Goal: Information Seeking & Learning: Learn about a topic

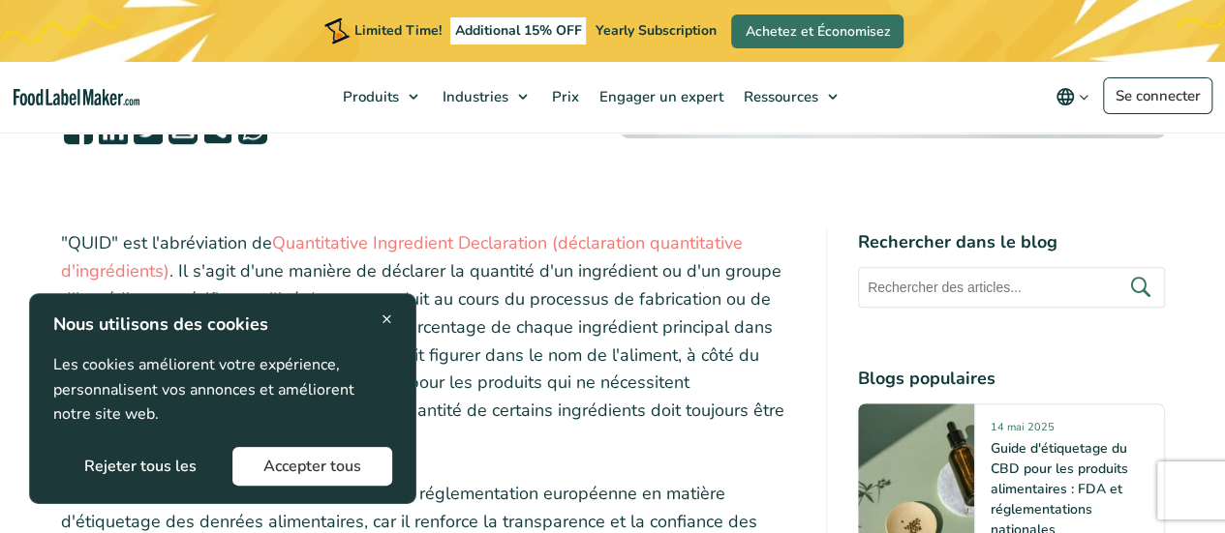
scroll to position [546, 0]
click at [381, 308] on span "×" at bounding box center [386, 319] width 11 height 26
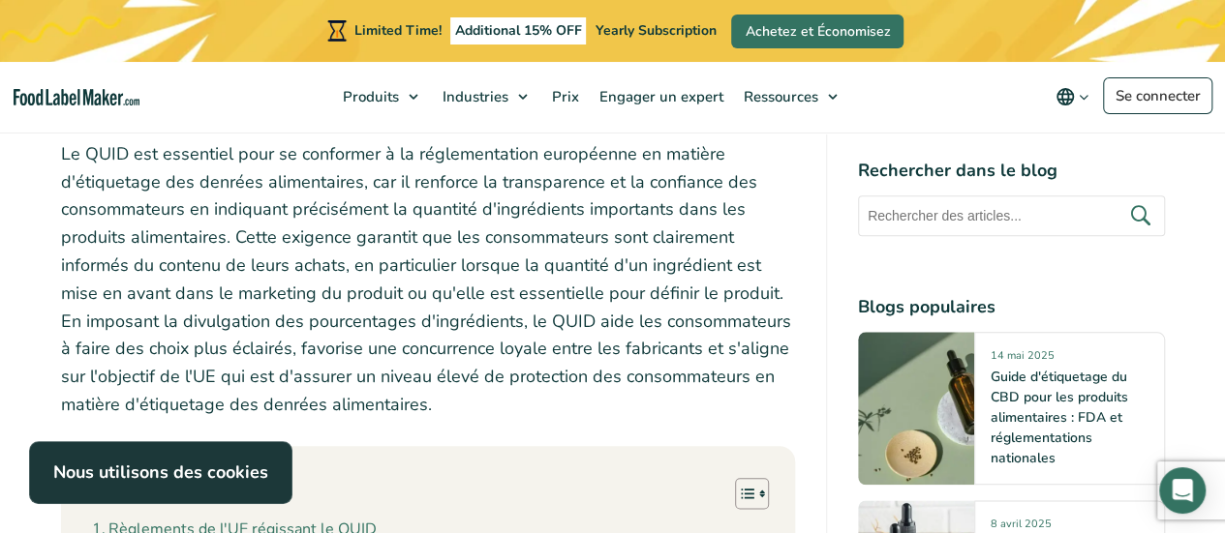
scroll to position [888, 0]
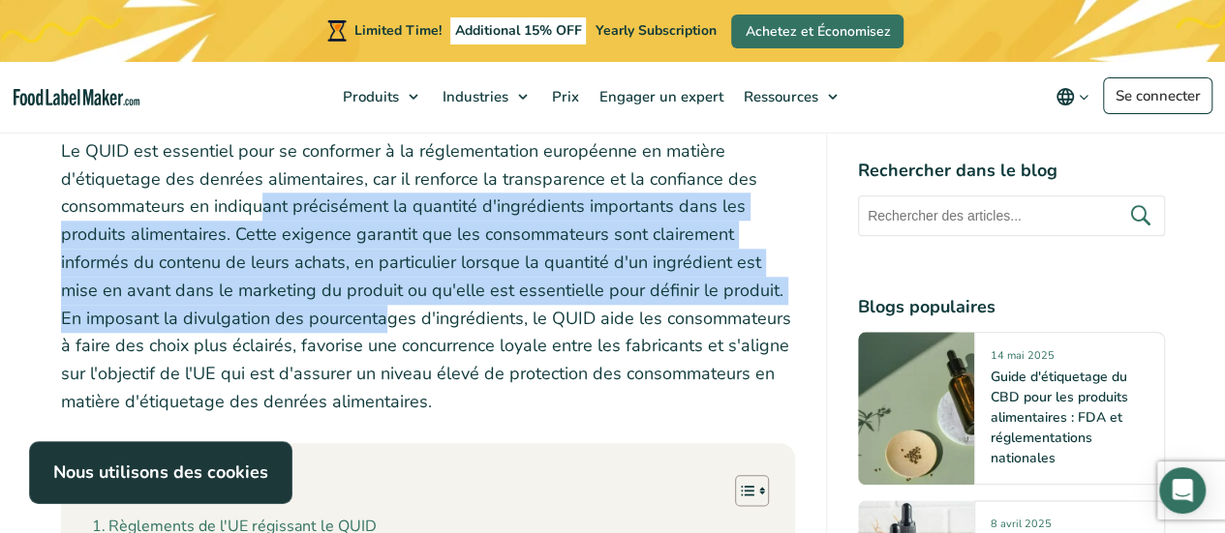
drag, startPoint x: 381, startPoint y: 308, endPoint x: 257, endPoint y: 201, distance: 164.1
click at [257, 201] on p "Le QUID est essentiel pour se conformer à la réglementation européenne en matiè…" at bounding box center [428, 276] width 734 height 279
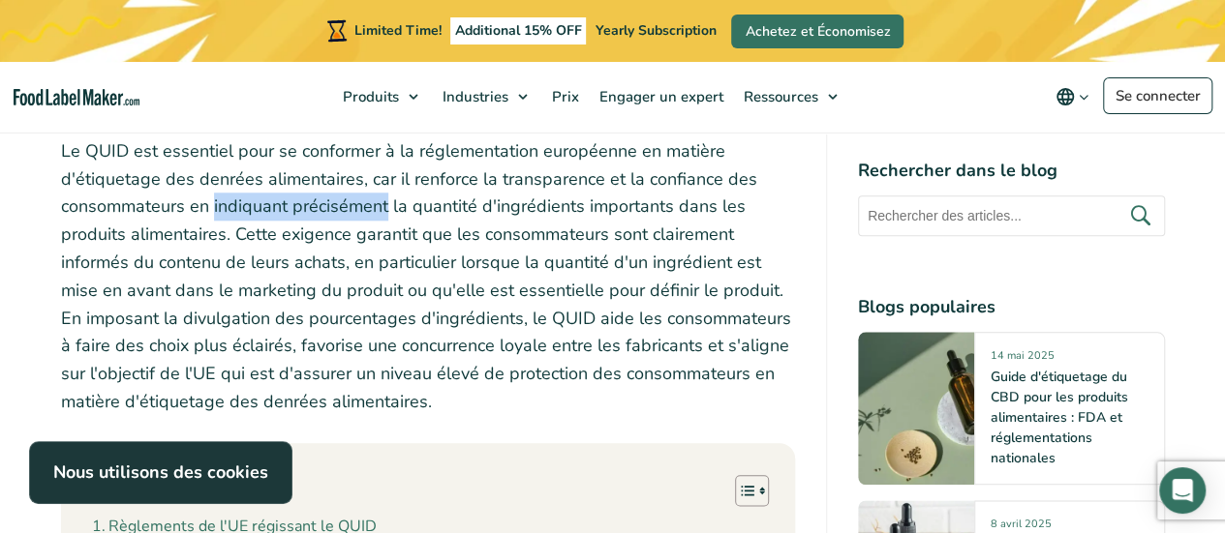
drag, startPoint x: 257, startPoint y: 201, endPoint x: 351, endPoint y: 204, distance: 94.9
click at [351, 204] on p "Le QUID est essentiel pour se conformer à la réglementation européenne en matiè…" at bounding box center [428, 276] width 734 height 279
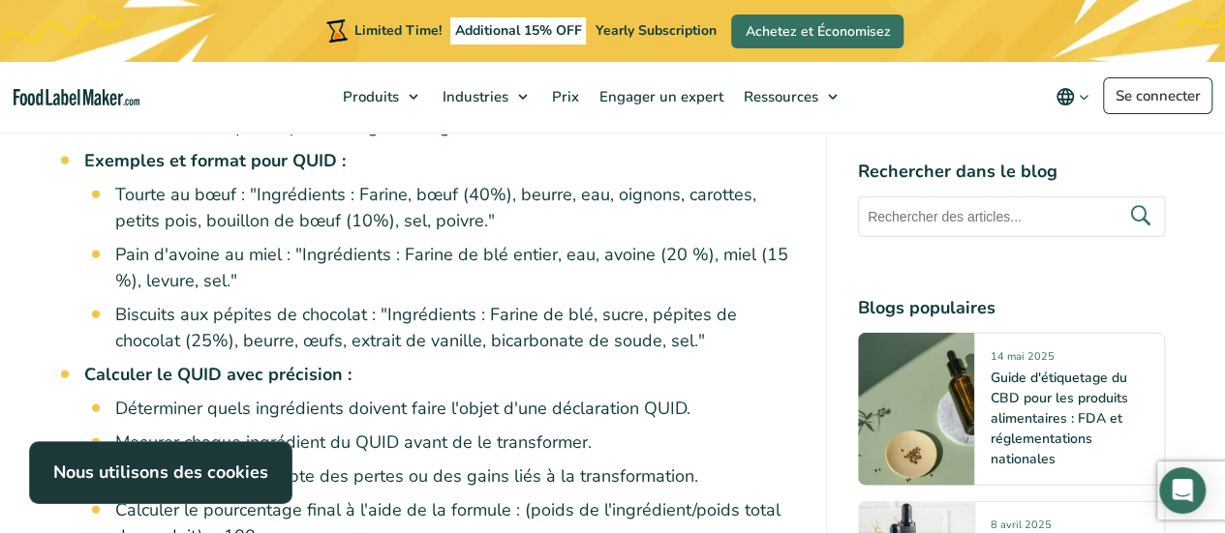
scroll to position [2129, 0]
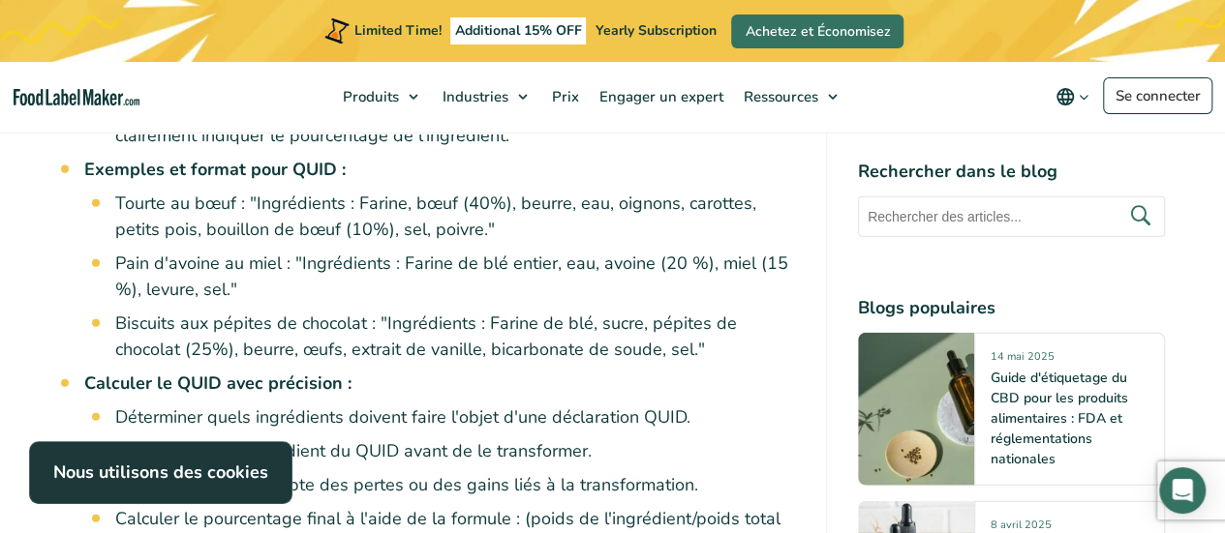
click at [279, 255] on li "Pain d'avoine au miel : "Ingrédients : Farine de blé entier, eau, avoine (20 %)…" at bounding box center [455, 277] width 680 height 52
drag, startPoint x: 279, startPoint y: 255, endPoint x: 296, endPoint y: 260, distance: 18.4
click at [296, 260] on li "Pain d'avoine au miel : "Ingrédients : Farine de blé entier, eau, avoine (20 %)…" at bounding box center [455, 277] width 680 height 52
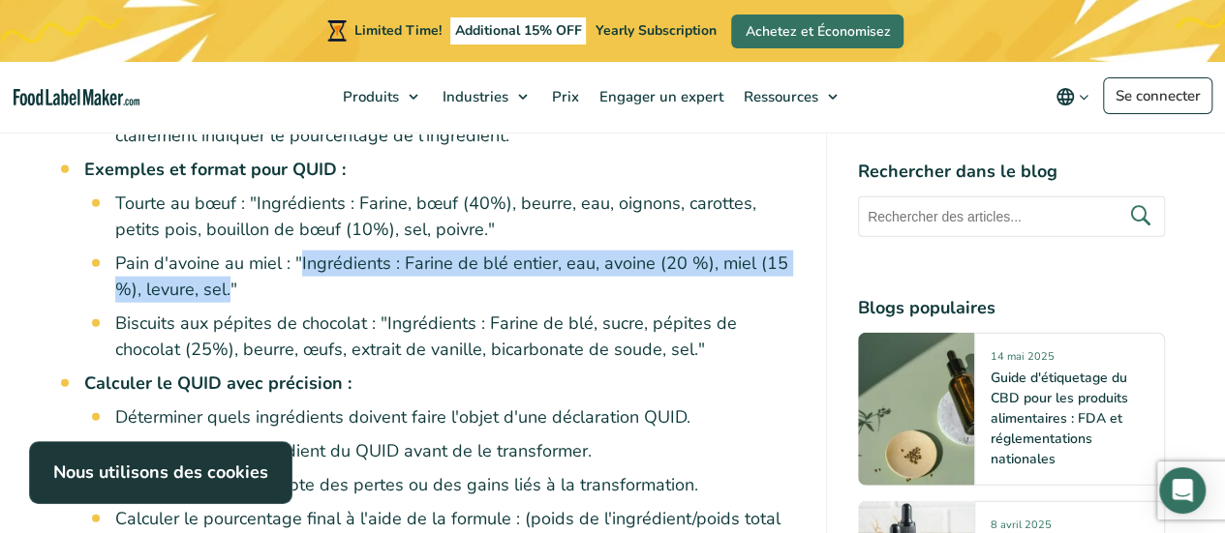
drag, startPoint x: 296, startPoint y: 260, endPoint x: 227, endPoint y: 290, distance: 75.9
click at [227, 290] on li "Pain d'avoine au miel : "Ingrédients : Farine de blé entier, eau, avoine (20 %)…" at bounding box center [455, 277] width 680 height 52
click at [327, 260] on li "Pain d'avoine au miel : "Ingrédients : Farine de blé entier, eau, avoine (20 %)…" at bounding box center [455, 277] width 680 height 52
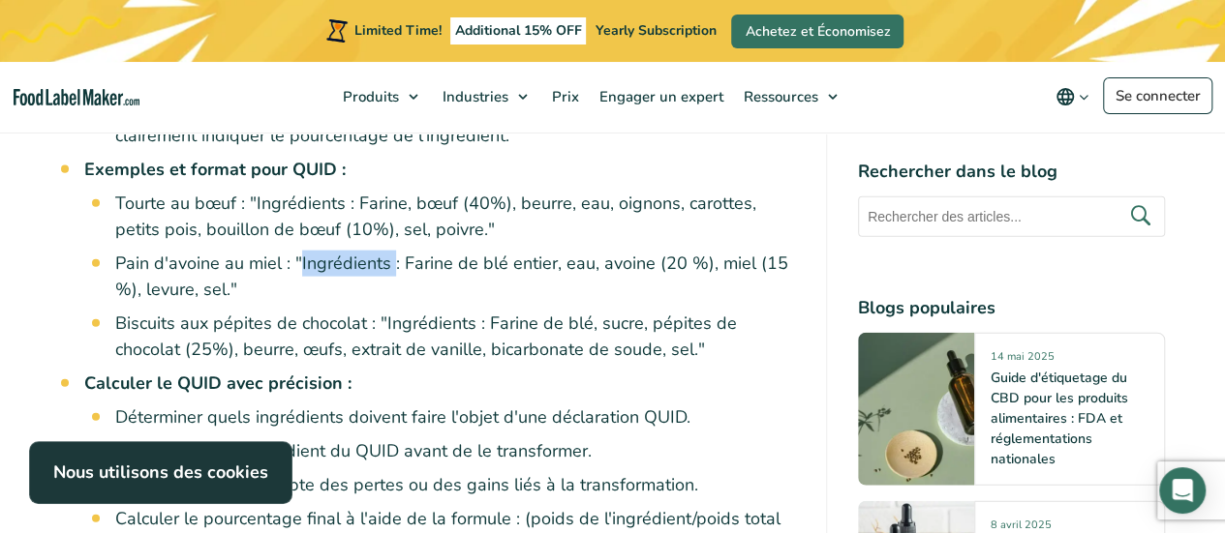
click at [327, 260] on li "Pain d'avoine au miel : "Ingrédients : Farine de blé entier, eau, avoine (20 %)…" at bounding box center [455, 277] width 680 height 52
click at [383, 270] on li "Pain d'avoine au miel : "Ingrédients : Farine de blé entier, eau, avoine (20 %)…" at bounding box center [455, 277] width 680 height 52
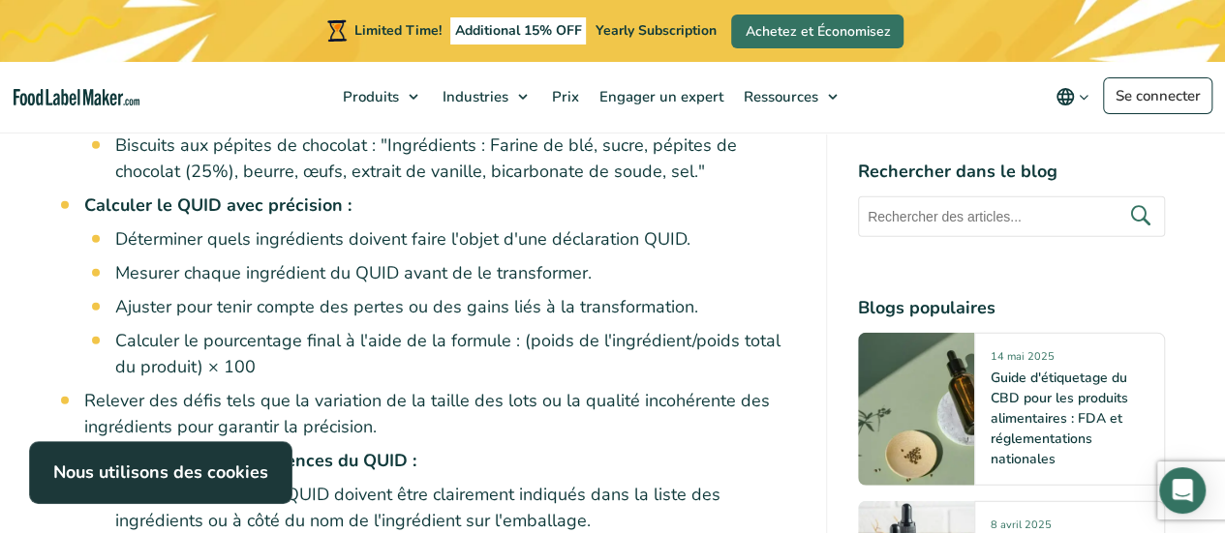
scroll to position [2308, 0]
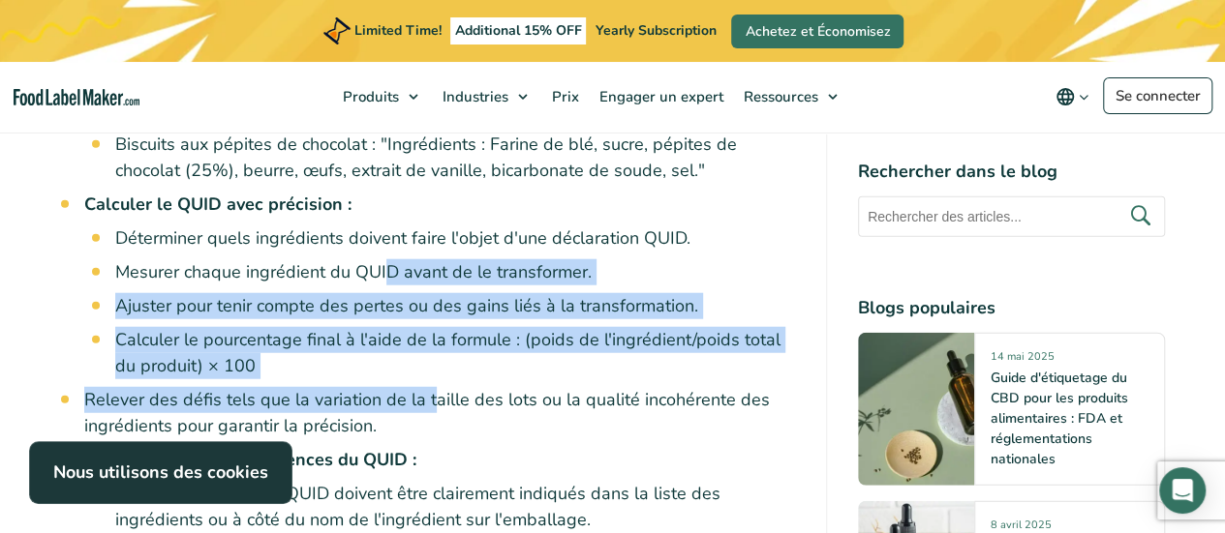
drag, startPoint x: 383, startPoint y: 270, endPoint x: 432, endPoint y: 395, distance: 133.9
click at [432, 395] on ul "Règlement (UE) n° 1169/2011 : Il s'agit du principal règlement régissant la déc…" at bounding box center [439, 83] width 711 height 1297
click at [432, 395] on li "Relever des défis tels que la variation de la taille des lots ou la qualité inc…" at bounding box center [439, 413] width 711 height 52
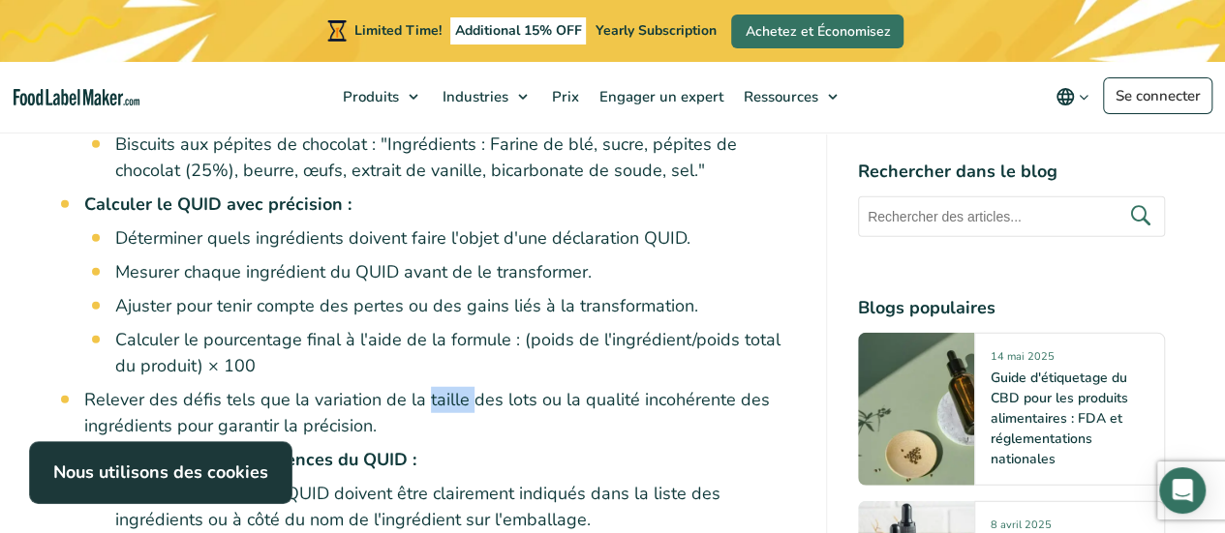
click at [432, 395] on li "Relever des défis tels que la variation de la taille des lots ou la qualité inc…" at bounding box center [439, 413] width 711 height 52
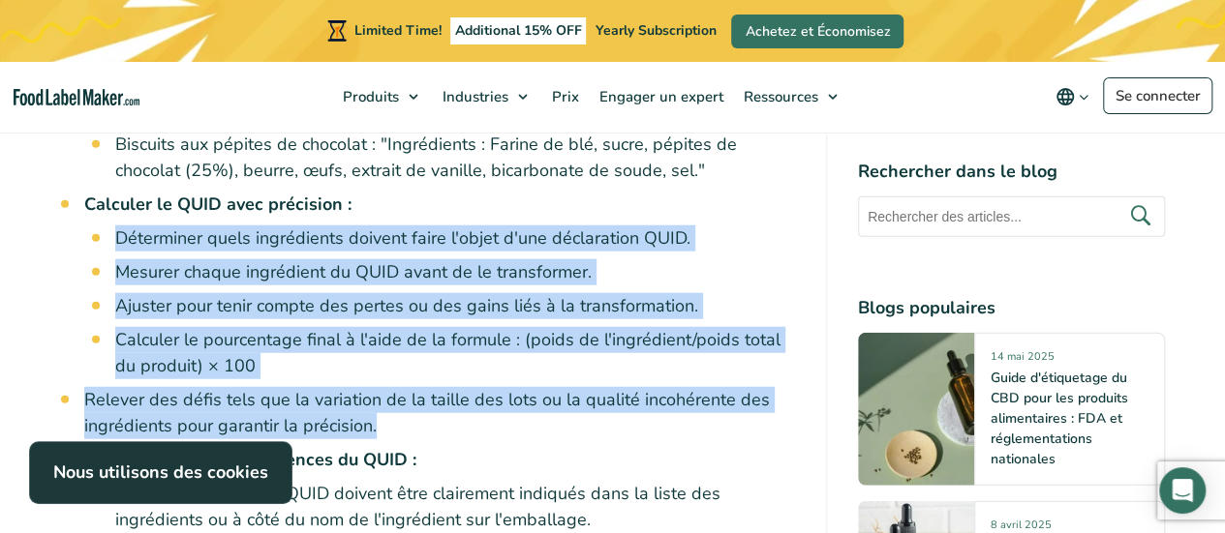
drag, startPoint x: 432, startPoint y: 395, endPoint x: 337, endPoint y: 249, distance: 174.3
click at [337, 249] on ul "Règlement (UE) n° 1169/2011 : Il s'agit du principal règlement régissant la déc…" at bounding box center [439, 83] width 711 height 1297
click at [337, 249] on li "Déterminer quels ingrédients doivent faire l'objet d'une déclaration QUID." at bounding box center [455, 239] width 680 height 26
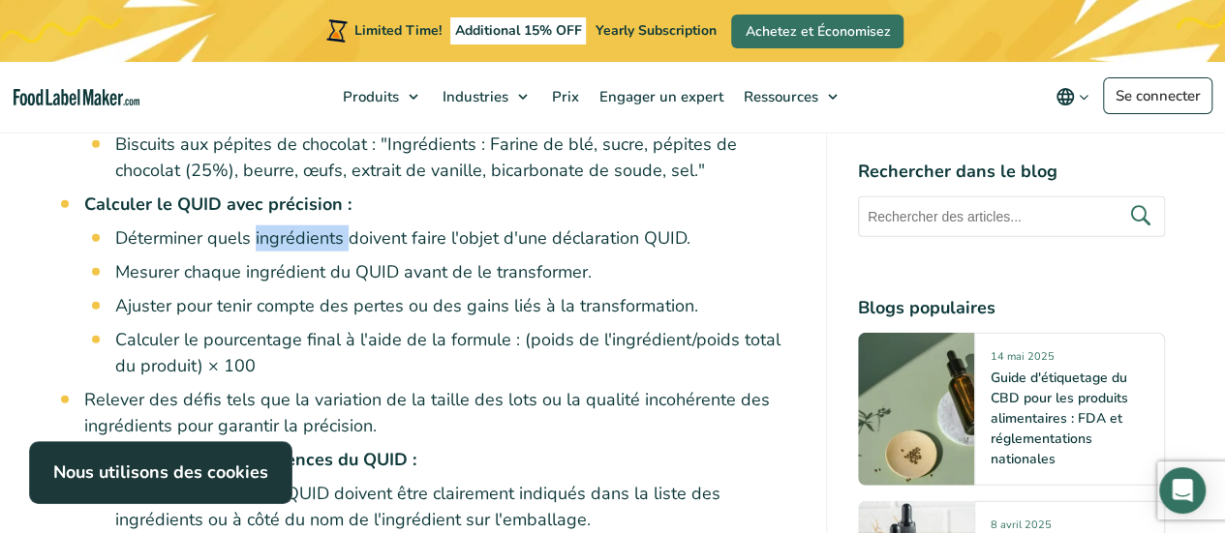
click at [337, 249] on li "Déterminer quels ingrédients doivent faire l'objet d'une déclaration QUID." at bounding box center [455, 239] width 680 height 26
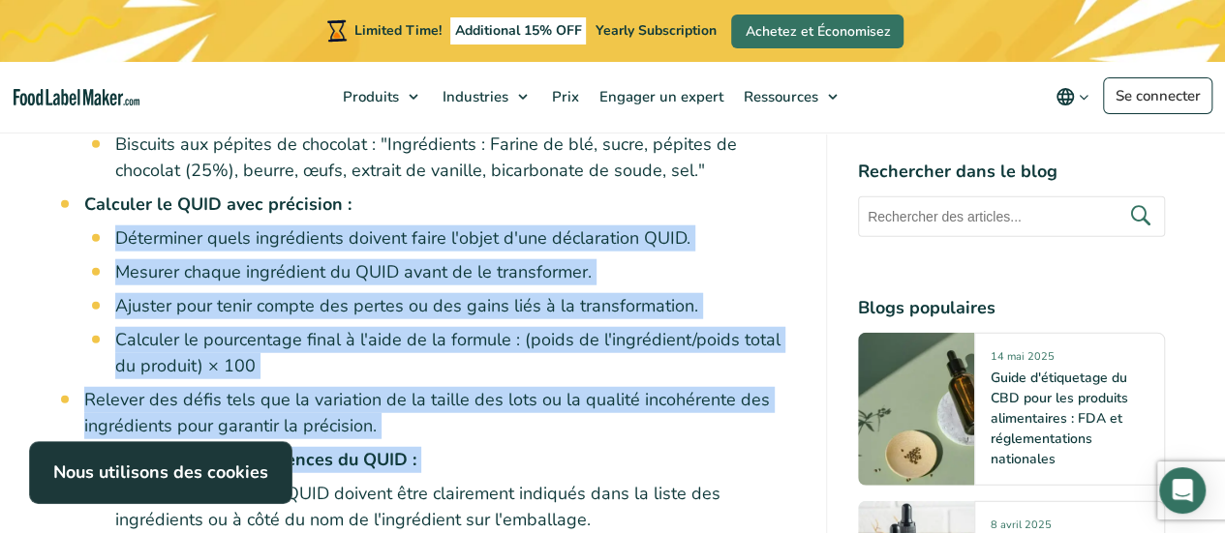
drag, startPoint x: 337, startPoint y: 249, endPoint x: 496, endPoint y: 450, distance: 256.4
click at [496, 450] on ul "Règlement (UE) n° 1169/2011 : Il s'agit du principal règlement régissant la déc…" at bounding box center [439, 83] width 711 height 1297
drag, startPoint x: 496, startPoint y: 450, endPoint x: 168, endPoint y: 192, distance: 417.0
click at [168, 192] on ul "Règlement (UE) n° 1169/2011 : Il s'agit du principal règlement régissant la déc…" at bounding box center [439, 83] width 711 height 1297
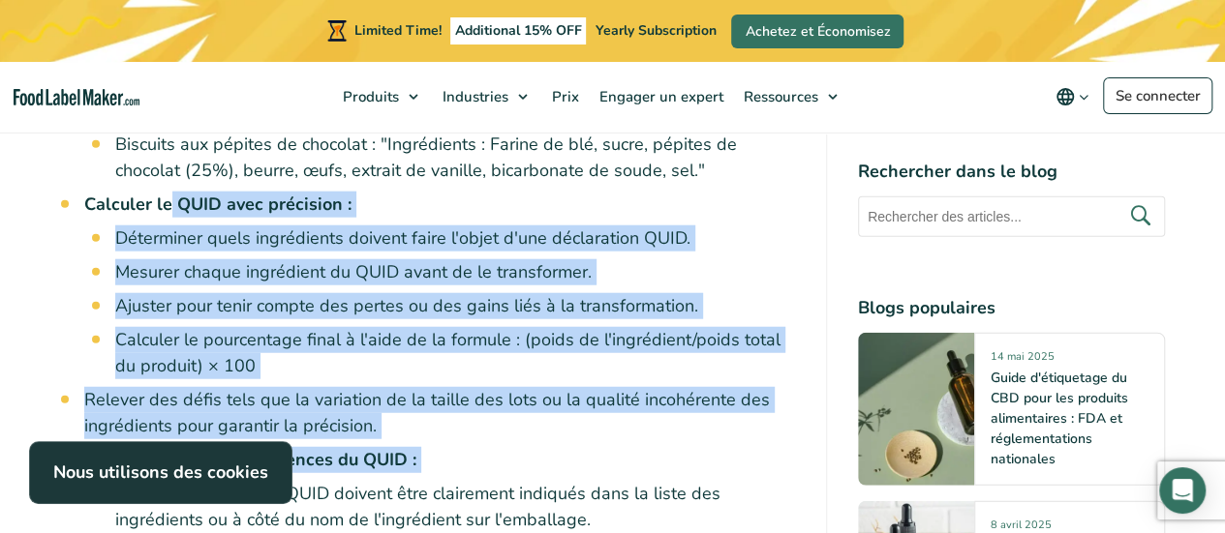
click at [168, 193] on strong "Calculer le QUID avec précision :" at bounding box center [217, 204] width 267 height 23
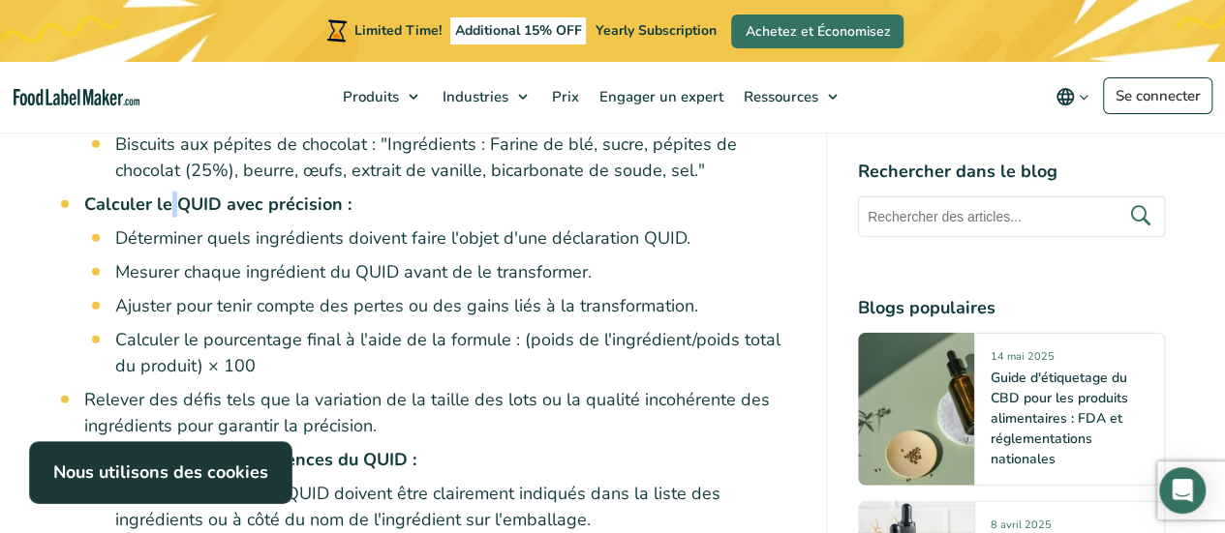
click at [168, 193] on strong "Calculer le QUID avec précision :" at bounding box center [217, 204] width 267 height 23
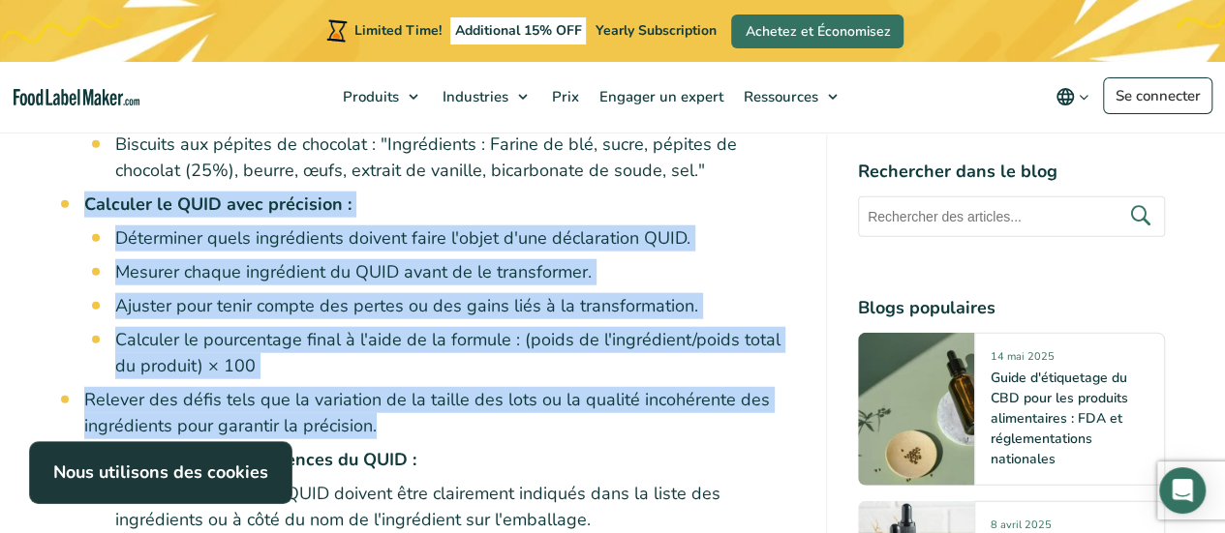
drag, startPoint x: 168, startPoint y: 192, endPoint x: 525, endPoint y: 431, distance: 429.0
click at [525, 431] on ul "Règlement (UE) n° 1169/2011 : Il s'agit du principal règlement régissant la déc…" at bounding box center [439, 83] width 711 height 1297
click at [525, 431] on li "Relever des défis tels que la variation de la taille des lots ou la qualité inc…" at bounding box center [439, 413] width 711 height 52
drag, startPoint x: 525, startPoint y: 431, endPoint x: 54, endPoint y: 188, distance: 529.5
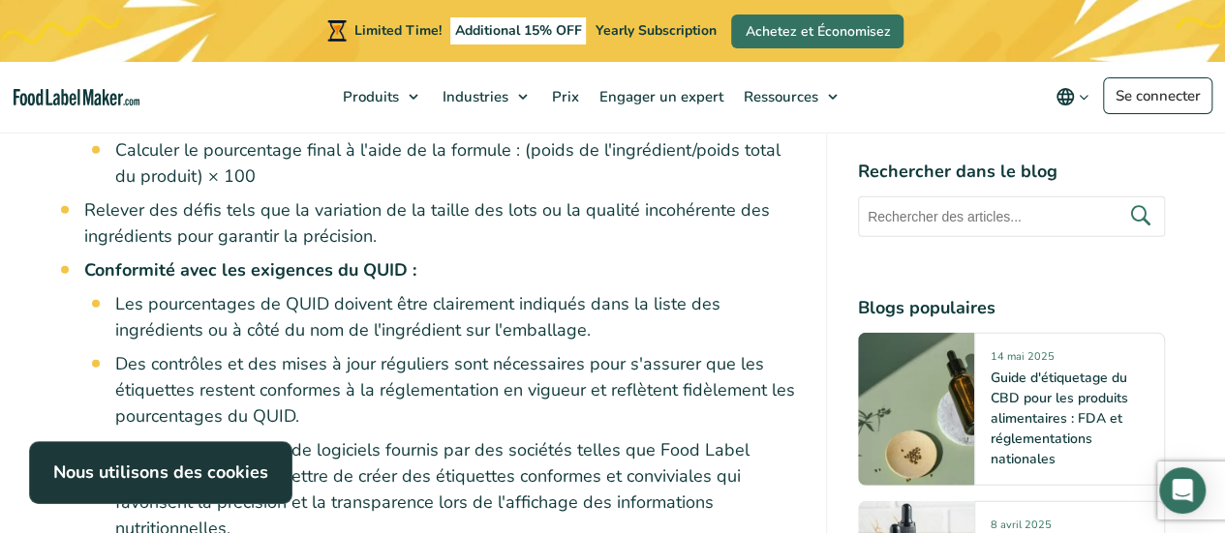
scroll to position [2502, 0]
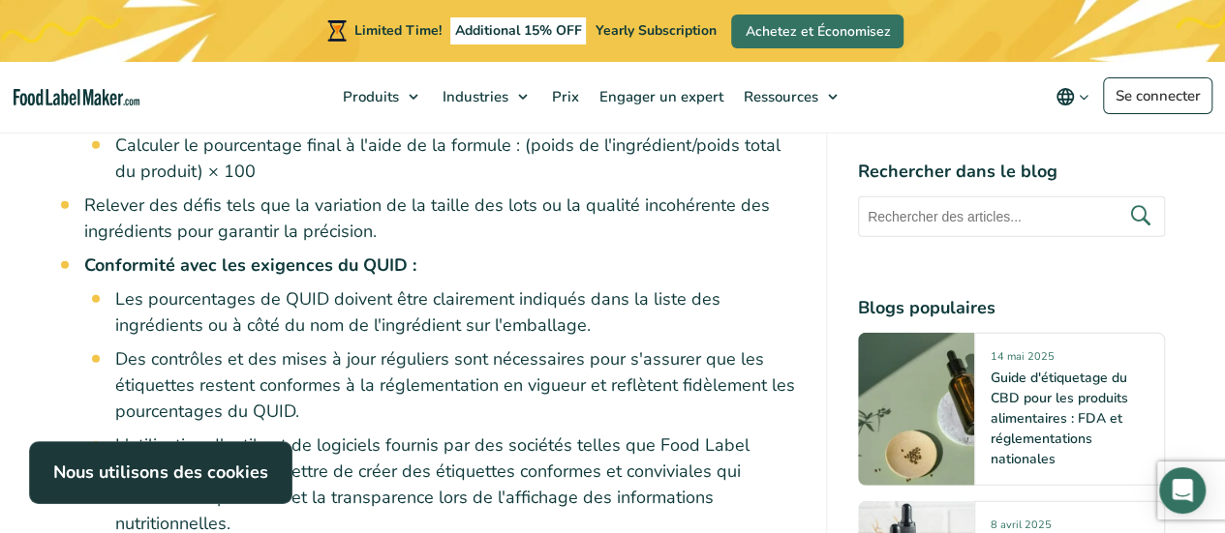
click at [140, 257] on strong "Conformité avec les exigences du QUID :" at bounding box center [250, 265] width 332 height 23
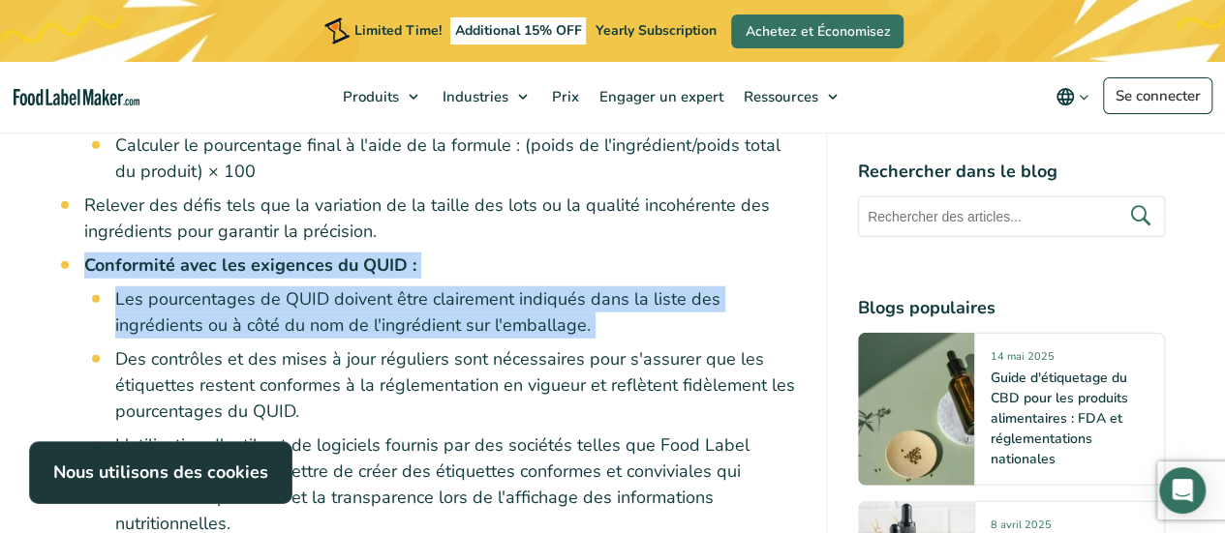
drag, startPoint x: 140, startPoint y: 257, endPoint x: 472, endPoint y: 338, distance: 341.8
click at [472, 338] on li "Conformité avec les exigences du QUID : Les pourcentages de QUID doivent être c…" at bounding box center [439, 395] width 711 height 285
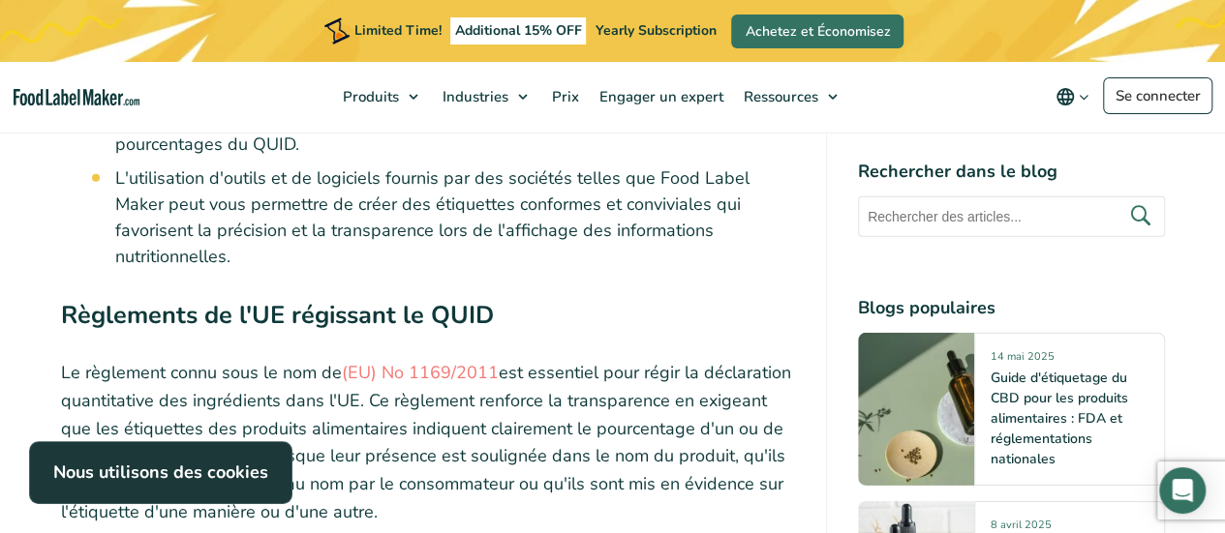
scroll to position [2771, 0]
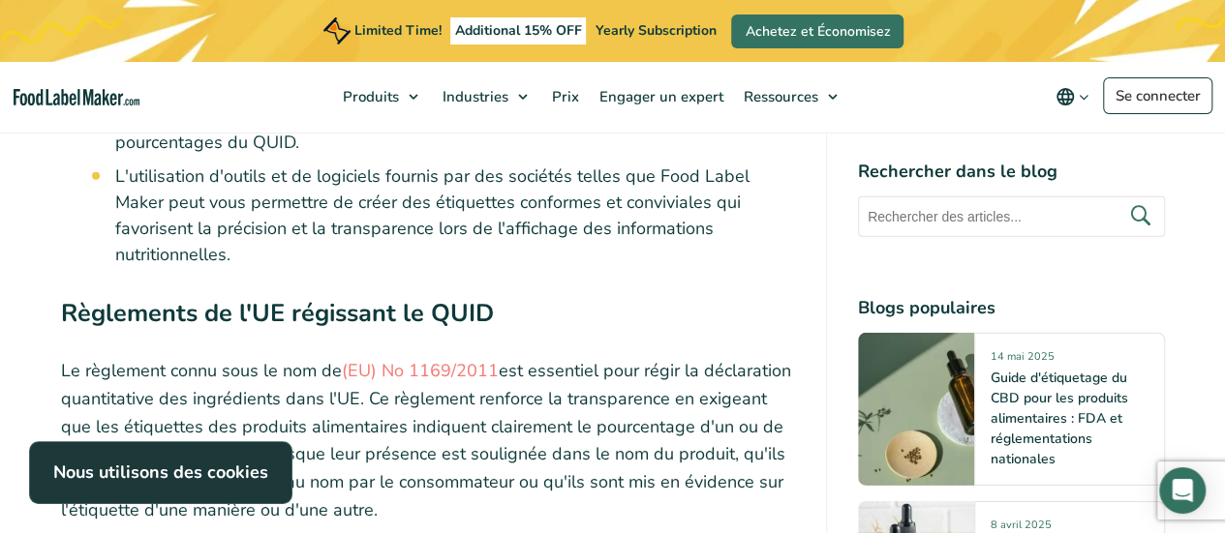
click at [472, 359] on link "(EU) No 1169/2011" at bounding box center [420, 370] width 157 height 23
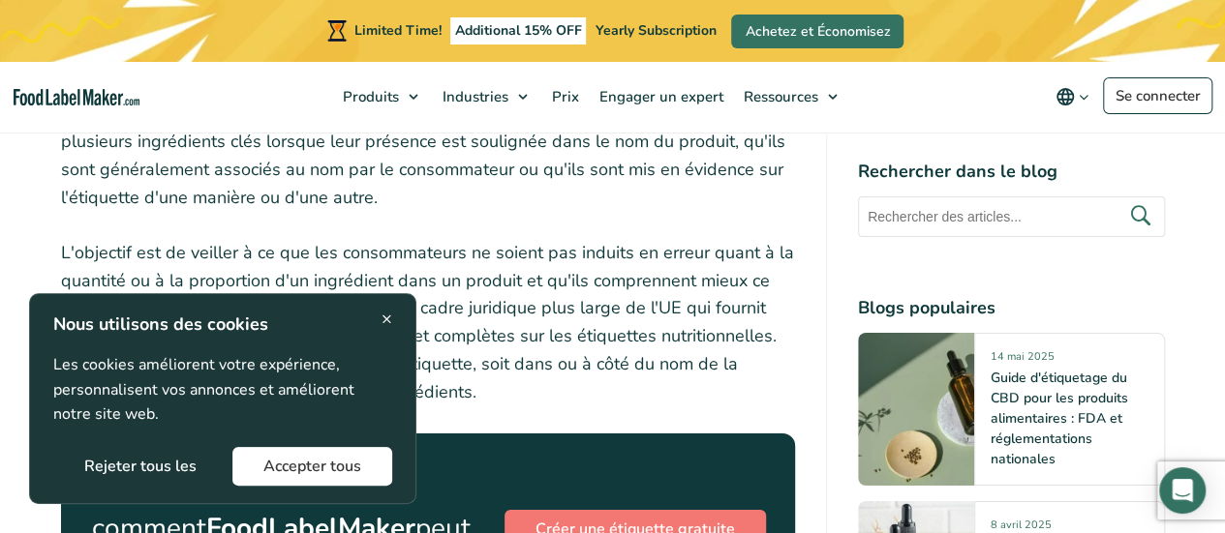
scroll to position [3085, 0]
click at [389, 314] on span "×" at bounding box center [386, 319] width 11 height 26
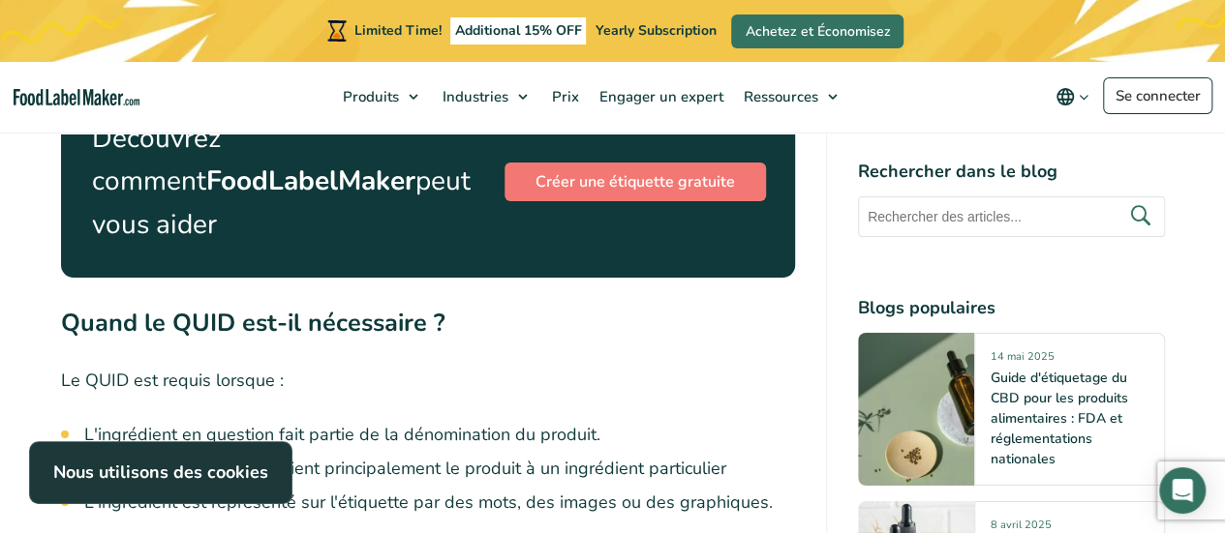
scroll to position [3434, 0]
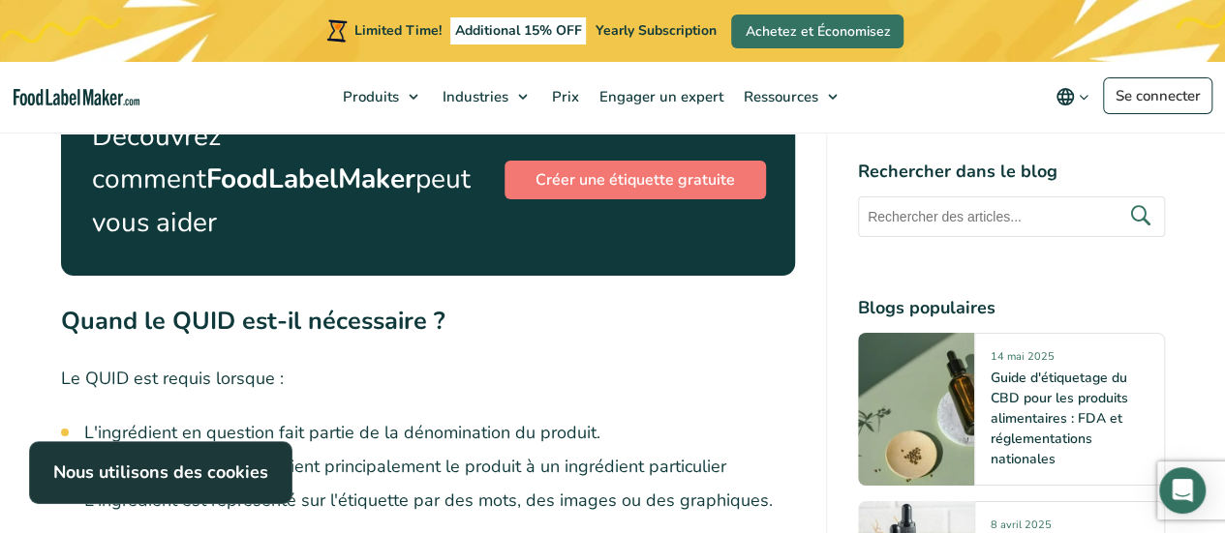
click at [248, 315] on h2 "Quand le QUID est-il nécessaire ?" at bounding box center [428, 326] width 734 height 46
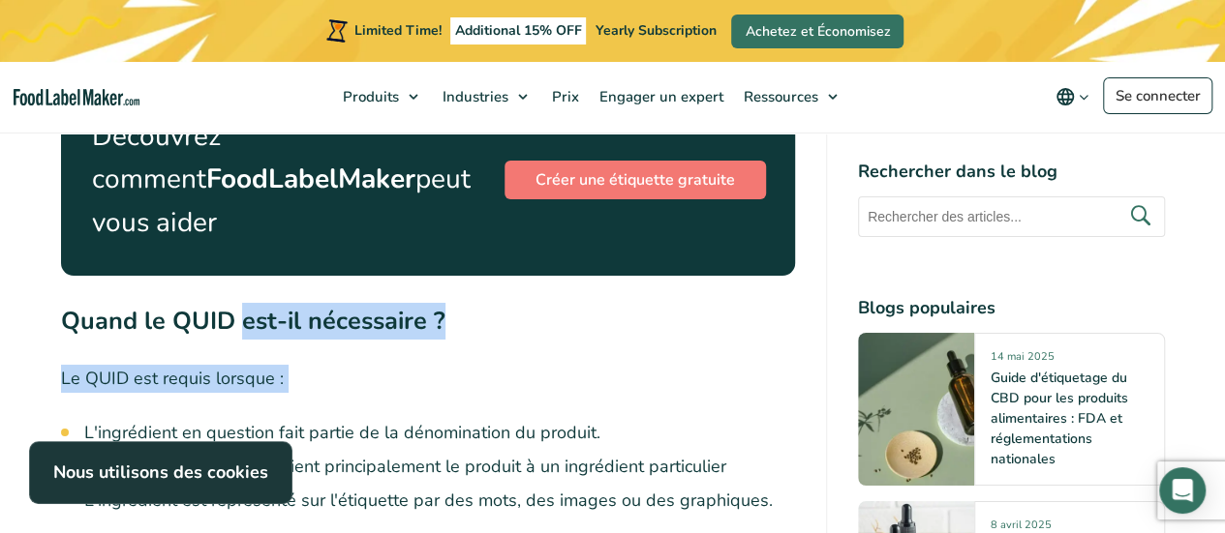
drag, startPoint x: 248, startPoint y: 315, endPoint x: 322, endPoint y: 342, distance: 79.3
click at [322, 365] on p "Le QUID est requis lorsque :" at bounding box center [428, 379] width 734 height 28
drag, startPoint x: 322, startPoint y: 342, endPoint x: 211, endPoint y: 279, distance: 127.9
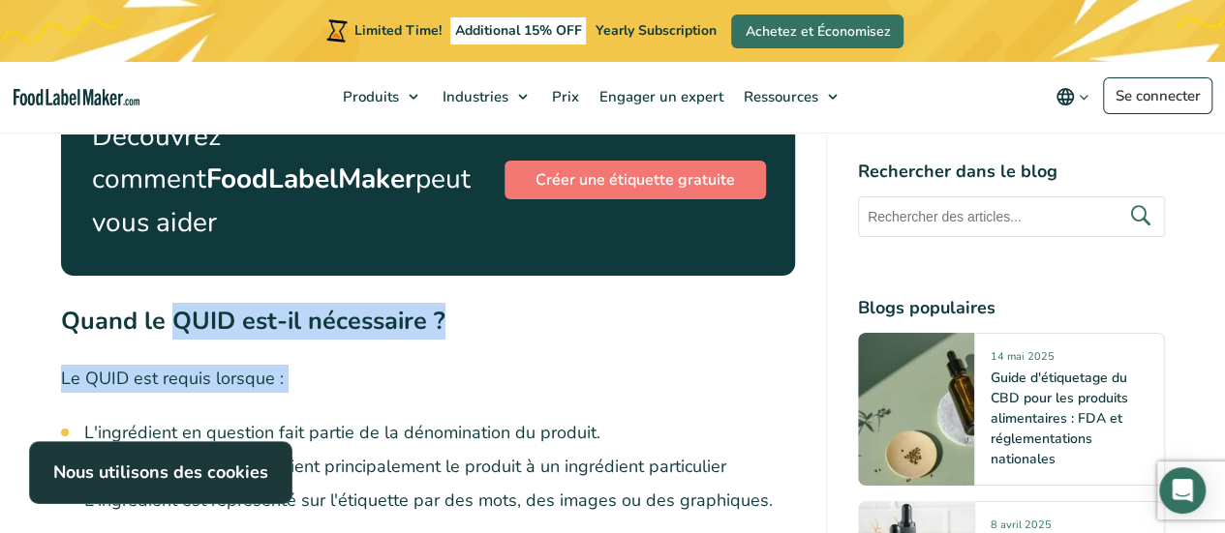
click at [211, 304] on strong "Quand le QUID est-il nécessaire ?" at bounding box center [253, 321] width 384 height 34
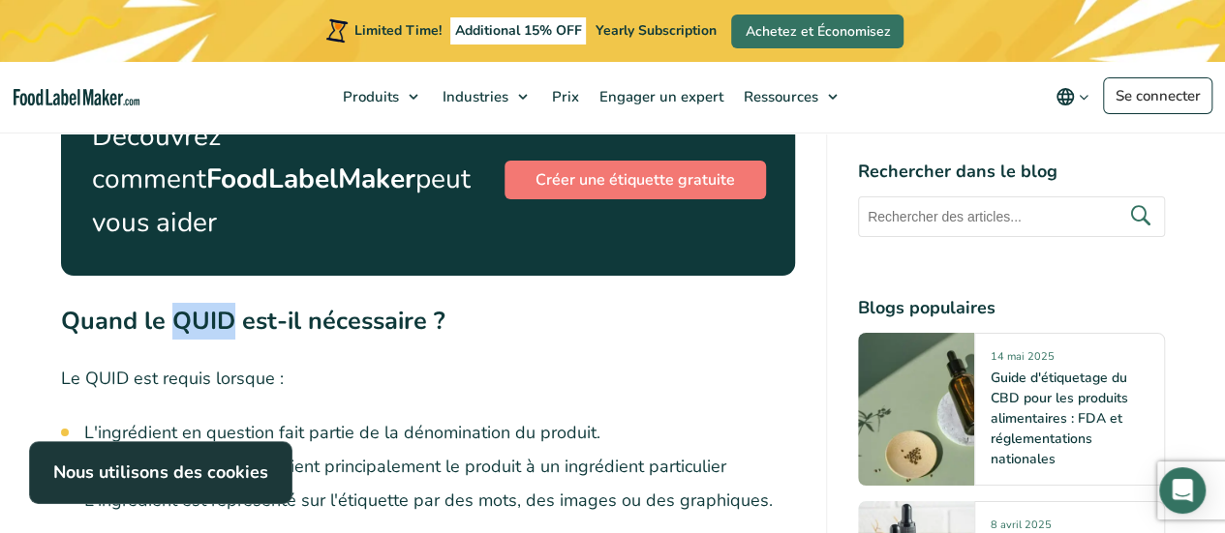
drag, startPoint x: 211, startPoint y: 279, endPoint x: 178, endPoint y: 295, distance: 36.8
click at [178, 304] on strong "Quand le QUID est-il nécessaire ?" at bounding box center [253, 321] width 384 height 34
drag, startPoint x: 178, startPoint y: 295, endPoint x: 222, endPoint y: 295, distance: 43.6
click at [222, 304] on strong "Quand le QUID est-il nécessaire ?" at bounding box center [253, 321] width 384 height 34
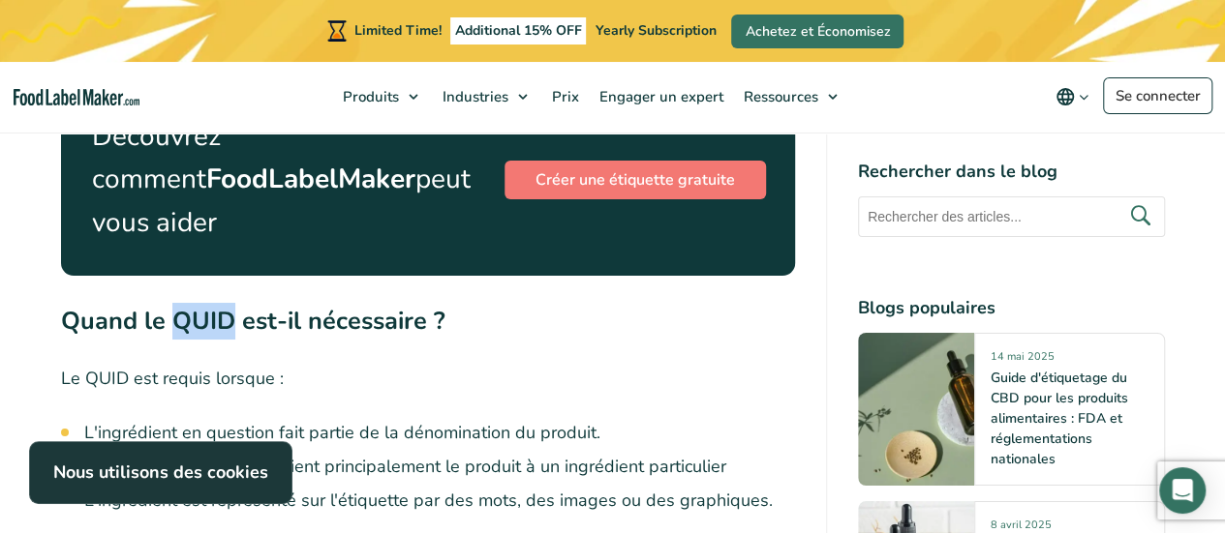
click at [222, 304] on strong "Quand le QUID est-il nécessaire ?" at bounding box center [253, 321] width 384 height 34
drag, startPoint x: 229, startPoint y: 295, endPoint x: 178, endPoint y: 296, distance: 51.3
click at [178, 304] on strong "Quand le QUID est-il nécessaire ?" at bounding box center [253, 321] width 384 height 34
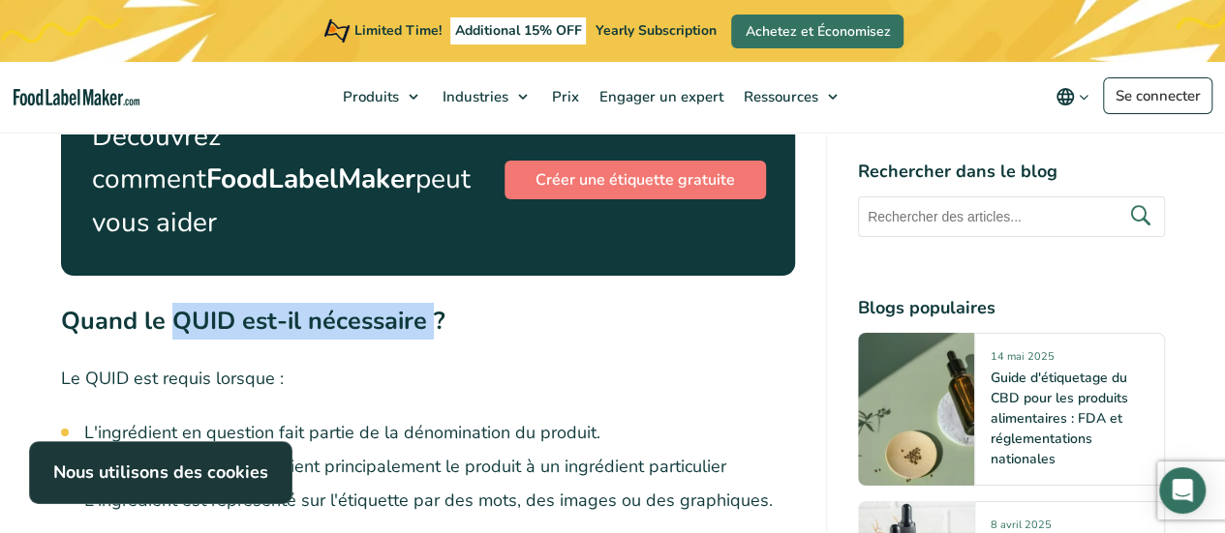
drag, startPoint x: 178, startPoint y: 296, endPoint x: 428, endPoint y: 294, distance: 249.8
click at [428, 304] on strong "Quand le QUID est-il nécessaire ?" at bounding box center [253, 321] width 384 height 34
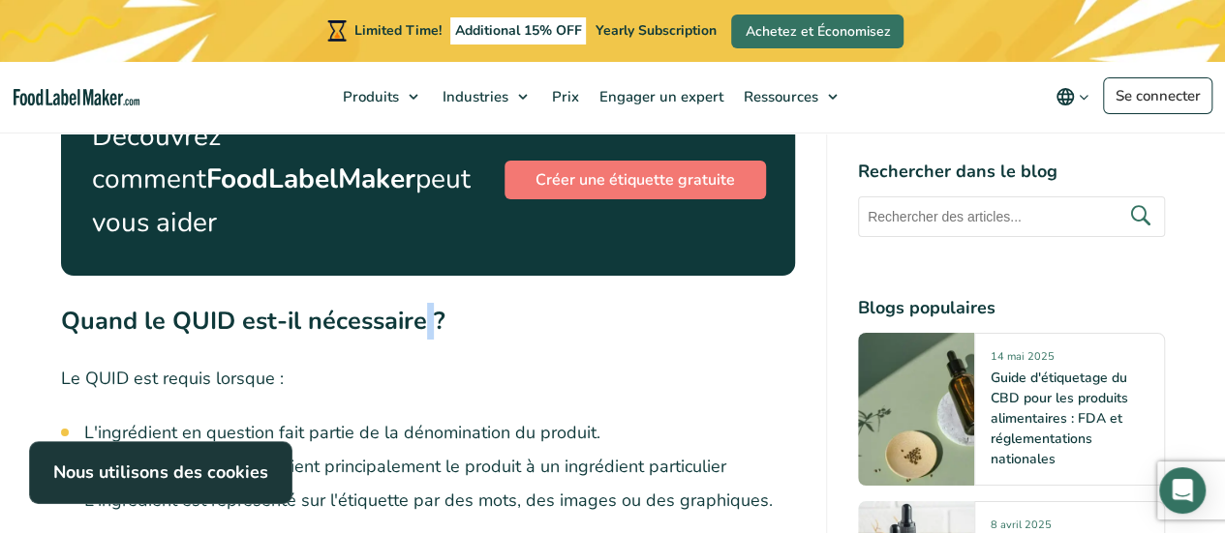
click at [428, 304] on strong "Quand le QUID est-il nécessaire ?" at bounding box center [253, 321] width 384 height 34
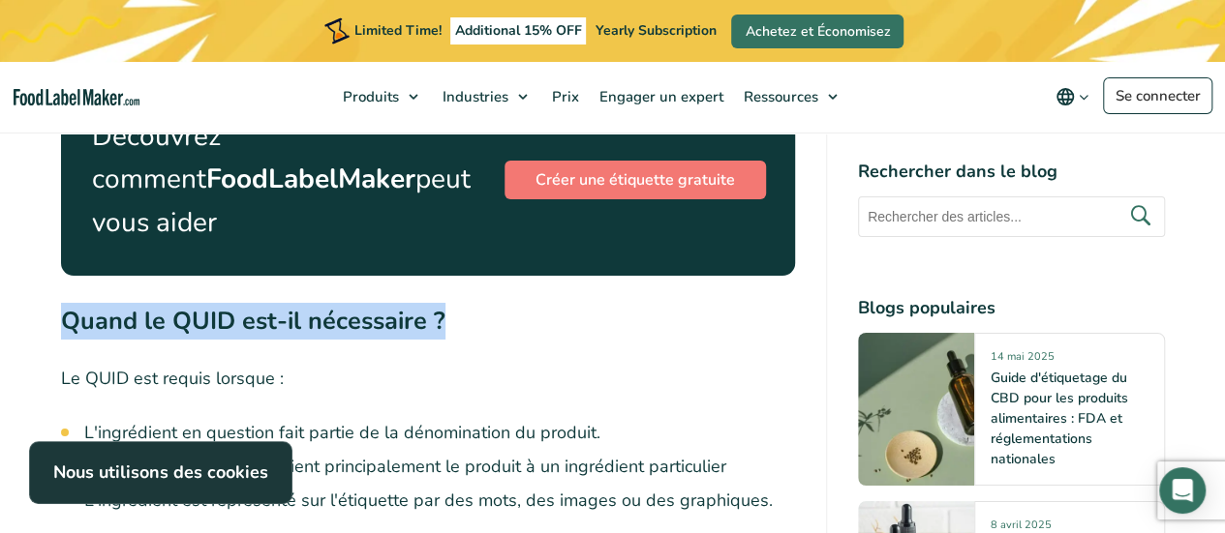
click at [428, 304] on strong "Quand le QUID est-il nécessaire ?" at bounding box center [253, 321] width 384 height 34
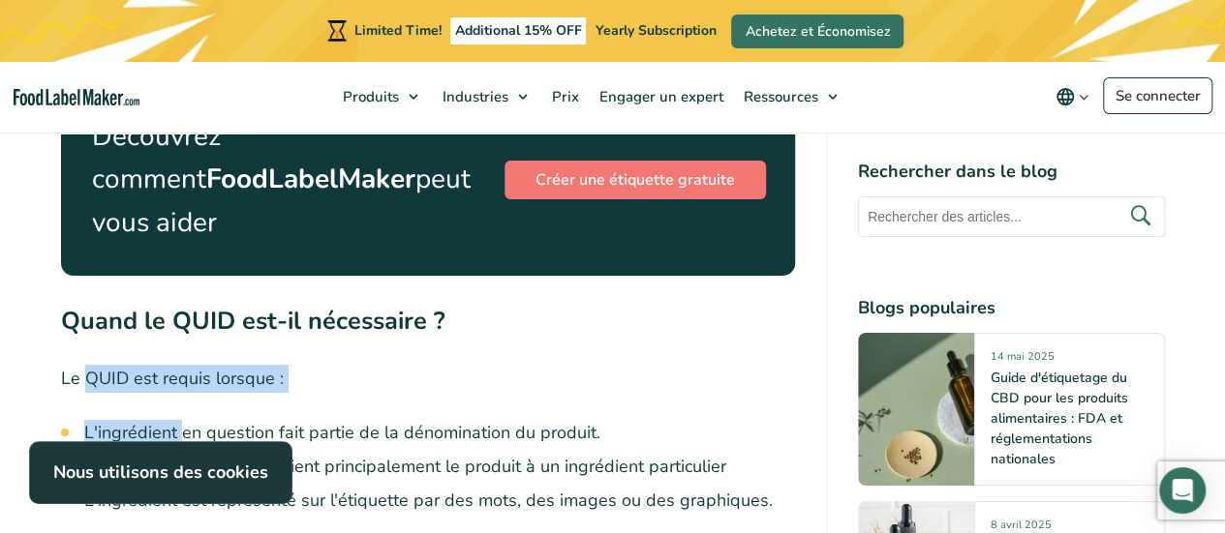
drag, startPoint x: 182, startPoint y: 368, endPoint x: 85, endPoint y: 344, distance: 99.8
click at [85, 365] on p "Le QUID est requis lorsque :" at bounding box center [428, 379] width 734 height 28
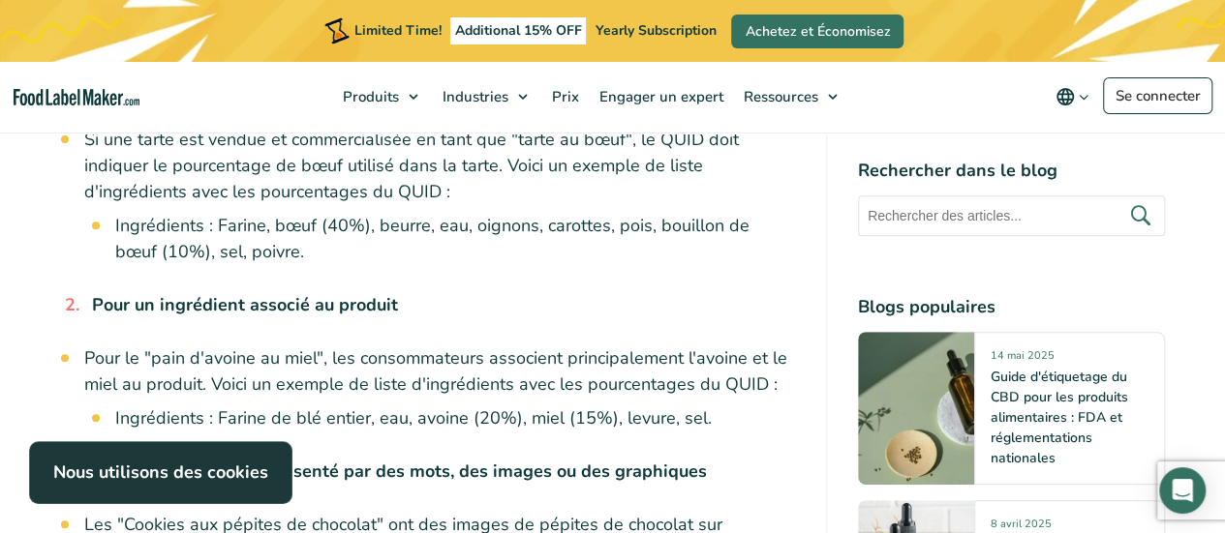
scroll to position [3980, 0]
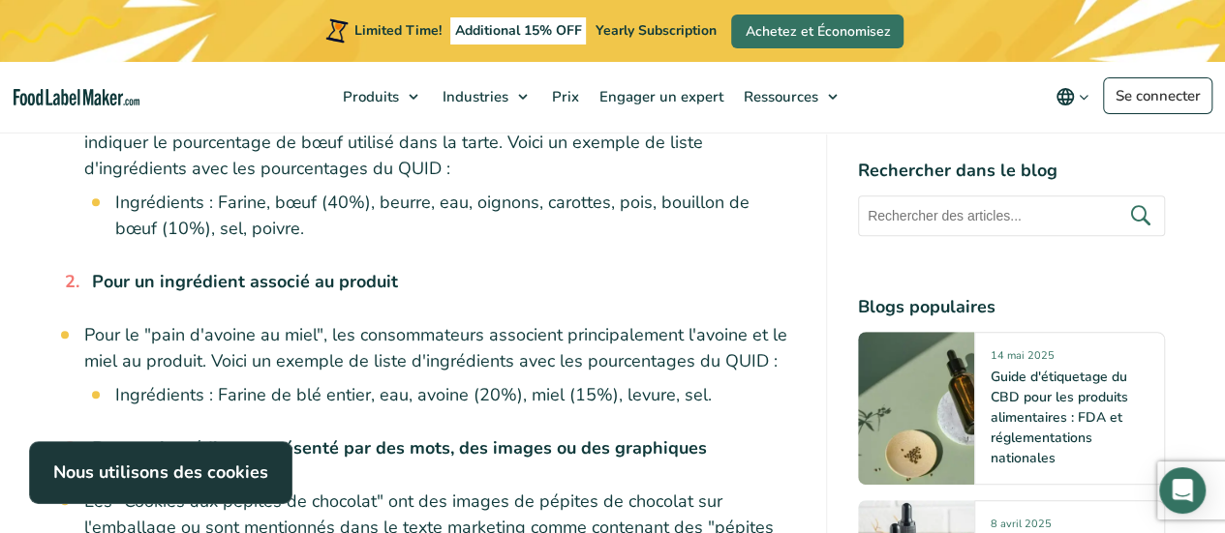
click at [167, 322] on li "Pour le "pain d'avoine au miel", les consommateurs associent principalement l'a…" at bounding box center [439, 365] width 711 height 86
drag, startPoint x: 167, startPoint y: 321, endPoint x: 197, endPoint y: 313, distance: 31.2
click at [197, 322] on li "Pour le "pain d'avoine au miel", les consommateurs associent principalement l'a…" at bounding box center [439, 365] width 711 height 86
drag, startPoint x: 197, startPoint y: 313, endPoint x: 298, endPoint y: 312, distance: 100.7
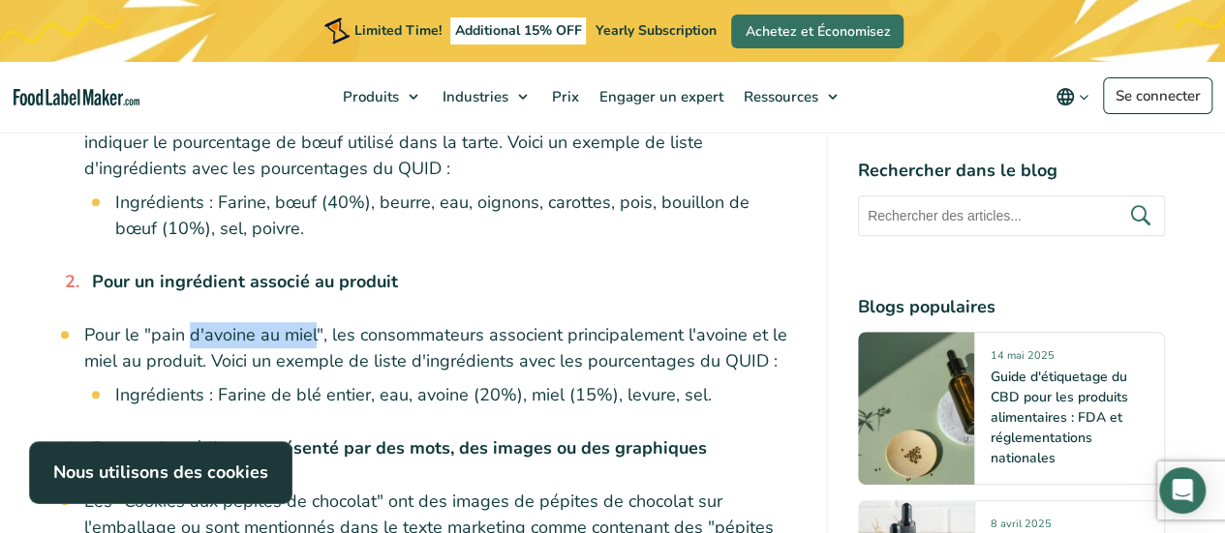
click at [298, 322] on li "Pour le "pain d'avoine au miel", les consommateurs associent principalement l'a…" at bounding box center [439, 365] width 711 height 86
drag, startPoint x: 298, startPoint y: 312, endPoint x: 161, endPoint y: 311, distance: 137.5
click at [161, 322] on li "Pour le "pain d'avoine au miel", les consommateurs associent principalement l'a…" at bounding box center [439, 365] width 711 height 86
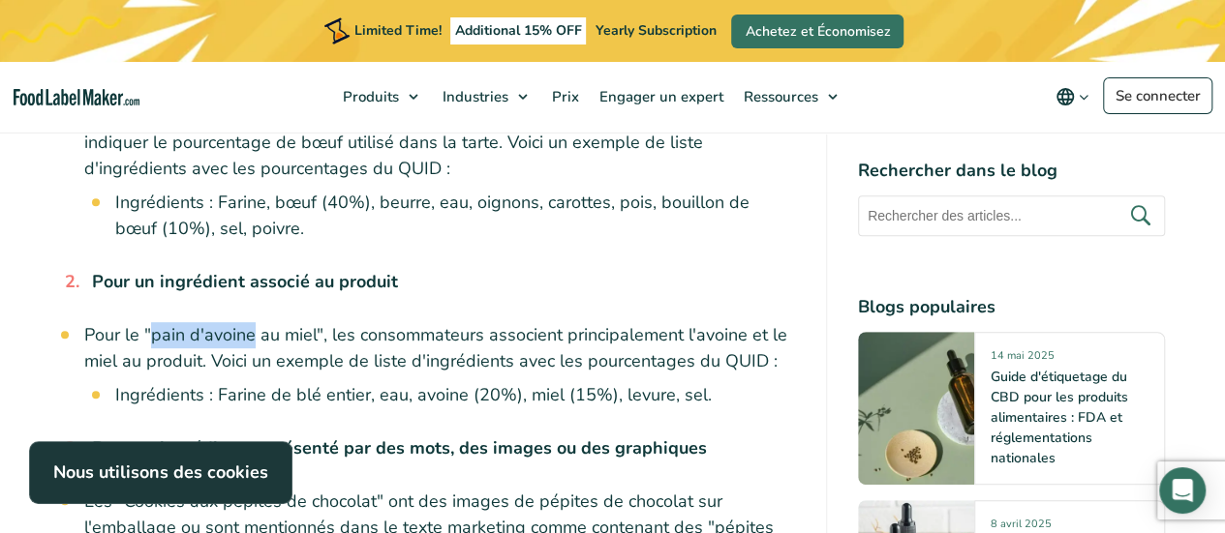
drag, startPoint x: 161, startPoint y: 311, endPoint x: 211, endPoint y: 311, distance: 50.3
click at [211, 322] on li "Pour le "pain d'avoine au miel", les consommateurs associent principalement l'a…" at bounding box center [439, 365] width 711 height 86
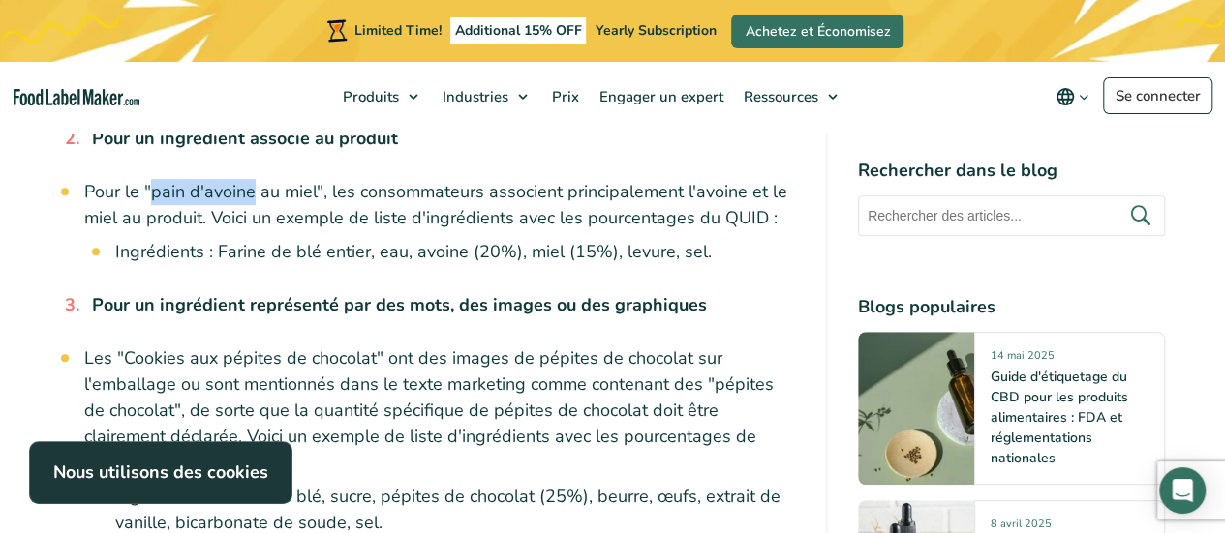
scroll to position [4125, 0]
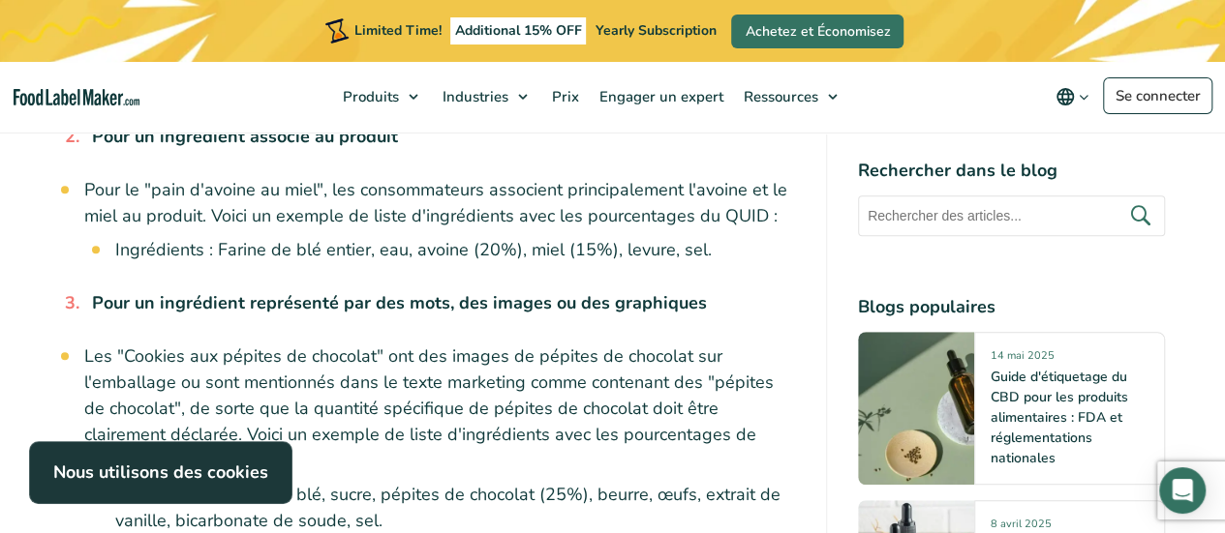
click at [281, 347] on li "Les "Cookies aux pépites de chocolat" ont des images de pépites de chocolat sur…" at bounding box center [439, 439] width 711 height 191
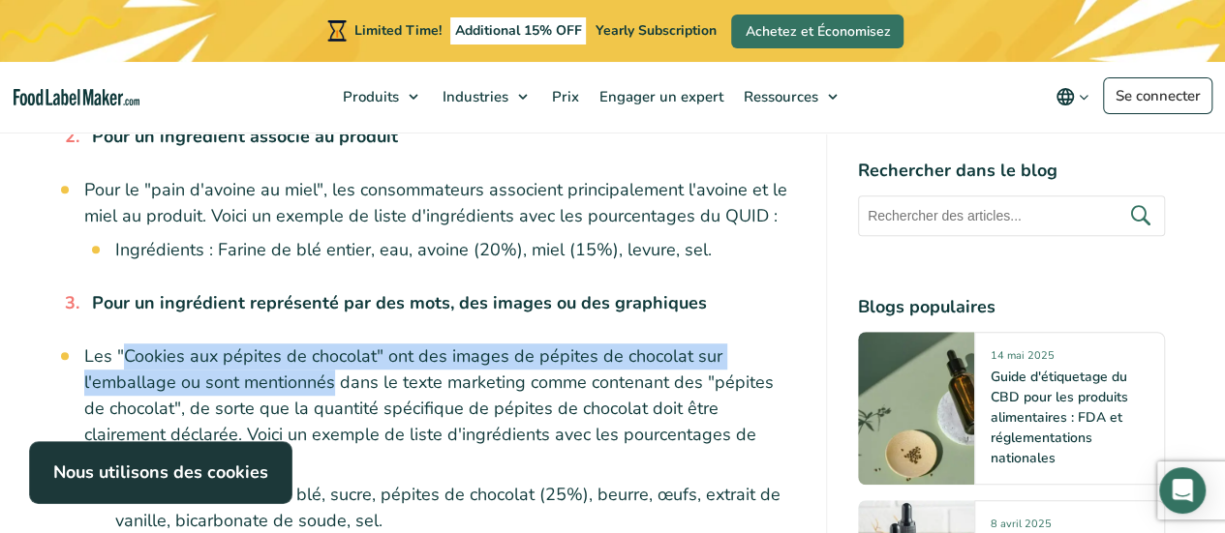
drag, startPoint x: 281, startPoint y: 347, endPoint x: 161, endPoint y: 326, distance: 121.7
click at [161, 344] on li "Les "Cookies aux pépites de chocolat" ont des images de pépites de chocolat sur…" at bounding box center [439, 439] width 711 height 191
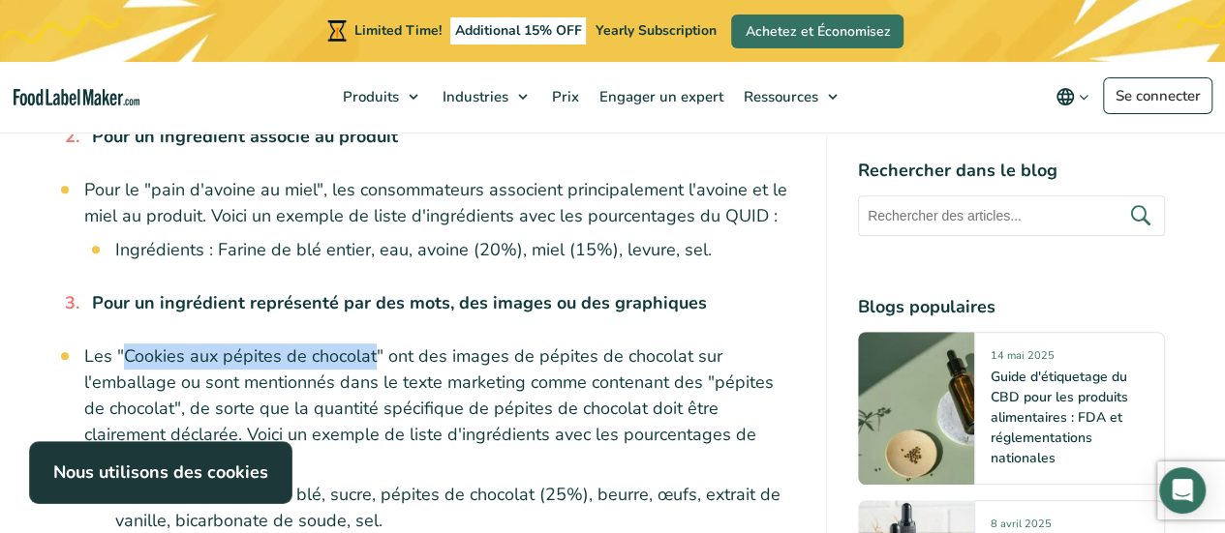
drag, startPoint x: 161, startPoint y: 326, endPoint x: 345, endPoint y: 324, distance: 183.9
click at [345, 344] on li "Les "Cookies aux pépites de chocolat" ont des images de pépites de chocolat sur…" at bounding box center [439, 439] width 711 height 191
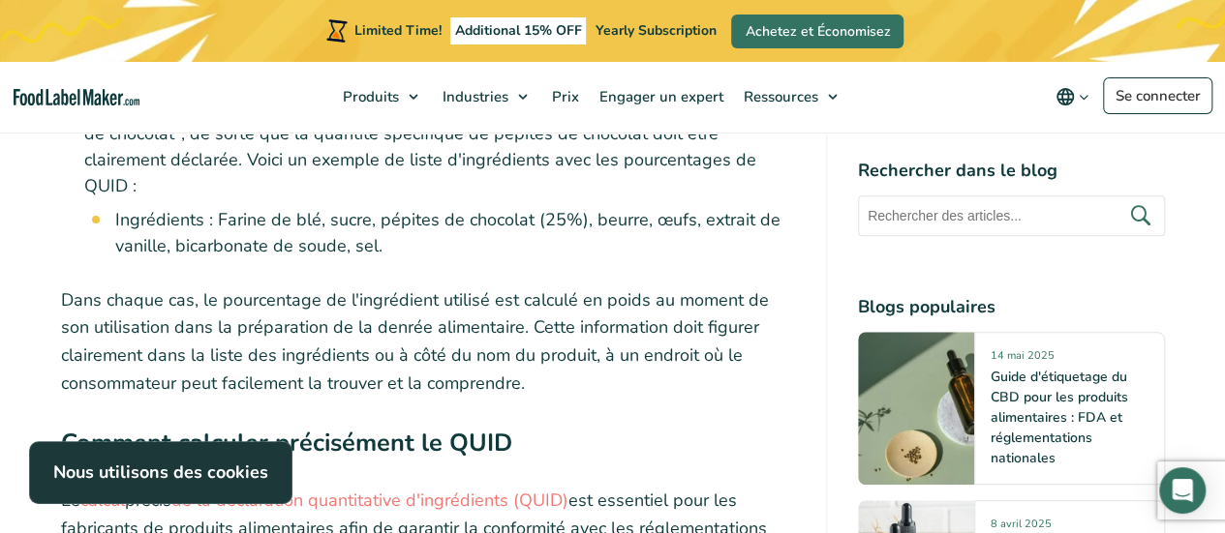
scroll to position [4419, 0]
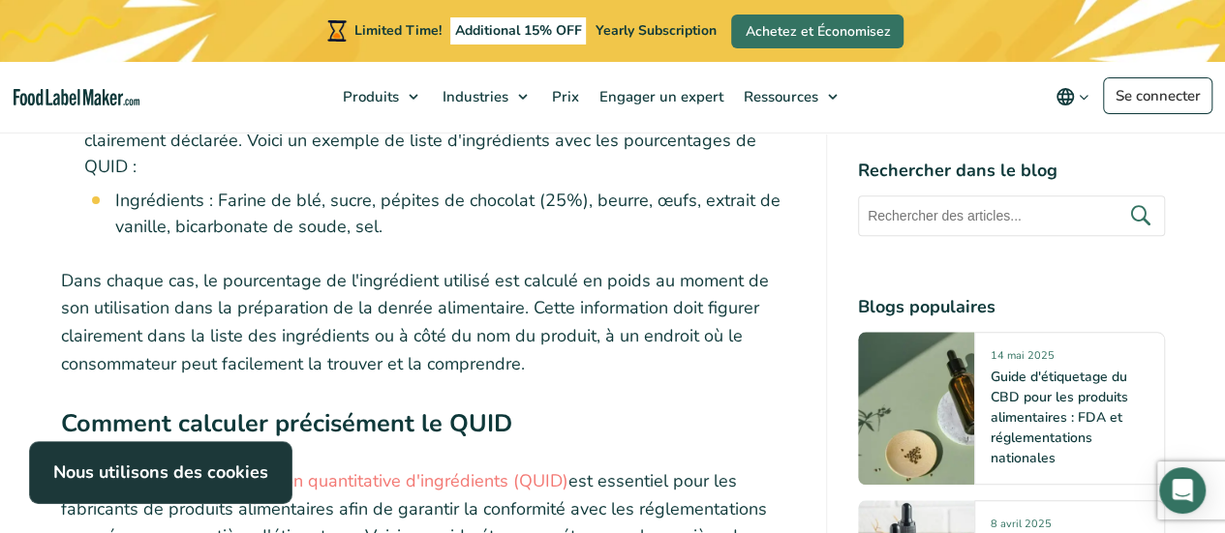
click at [345, 324] on p "Dans chaque cas, le pourcentage de l'ingrédient utilisé est calculé en poids au…" at bounding box center [428, 322] width 734 height 111
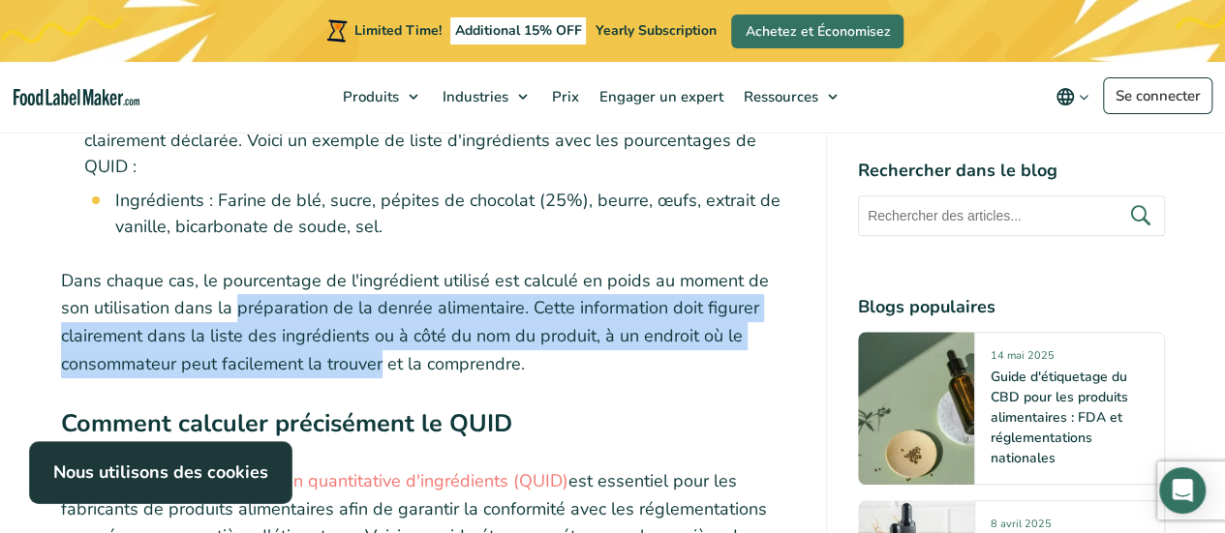
drag, startPoint x: 345, startPoint y: 324, endPoint x: 236, endPoint y: 248, distance: 132.7
click at [236, 267] on p "Dans chaque cas, le pourcentage de l'ingrédient utilisé est calculé en poids au…" at bounding box center [428, 322] width 734 height 111
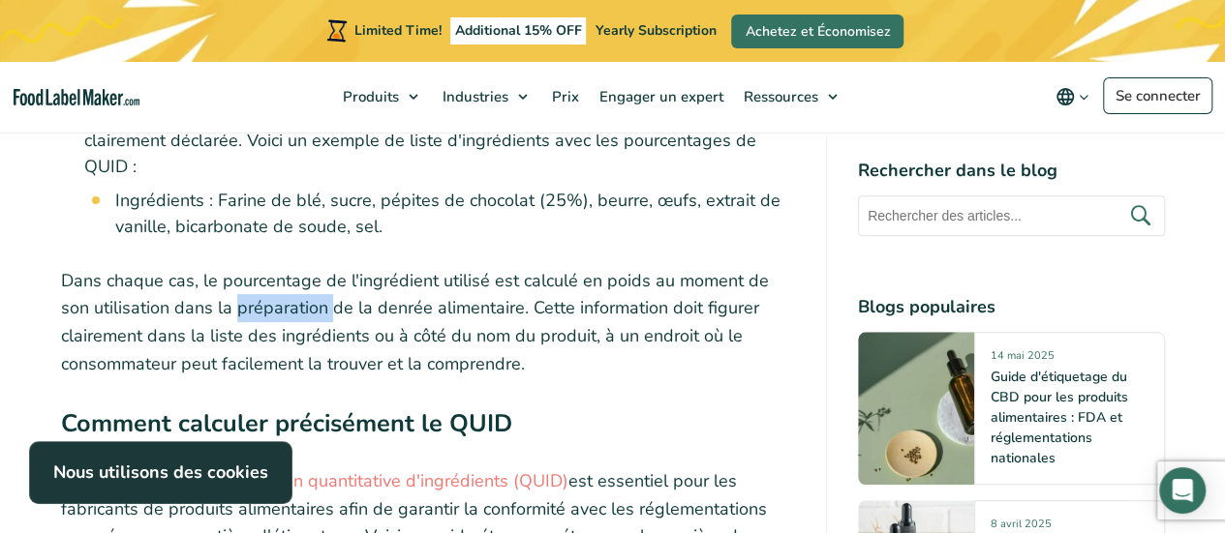
click at [236, 267] on p "Dans chaque cas, le pourcentage de l'ingrédient utilisé est calculé en poids au…" at bounding box center [428, 322] width 734 height 111
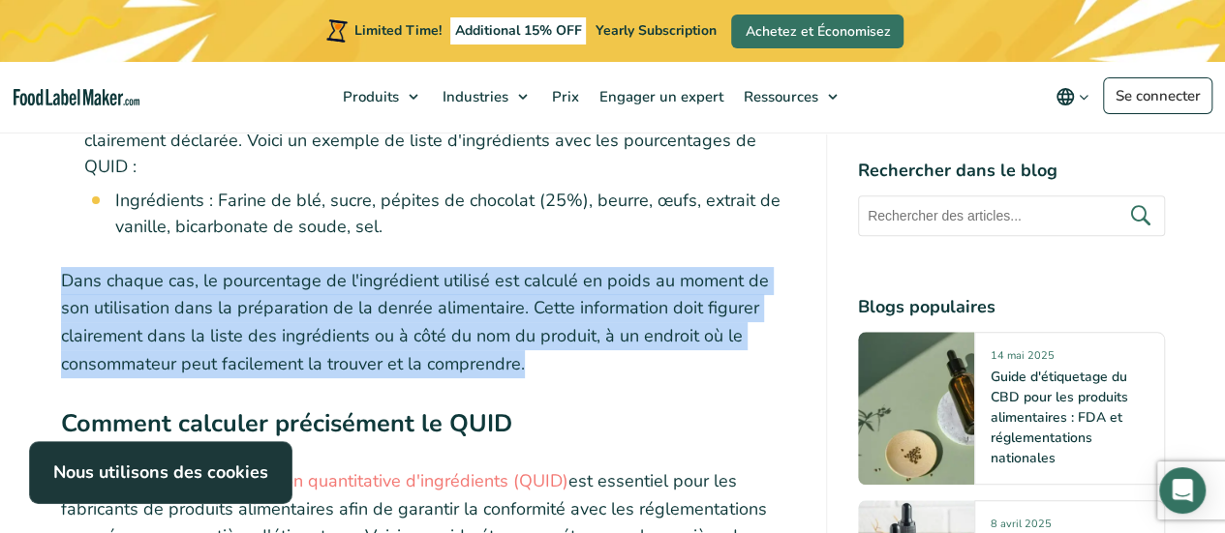
drag, startPoint x: 236, startPoint y: 248, endPoint x: 348, endPoint y: 324, distance: 135.9
click at [348, 324] on p "Dans chaque cas, le pourcentage de l'ingrédient utilisé est calculé en poids au…" at bounding box center [428, 322] width 734 height 111
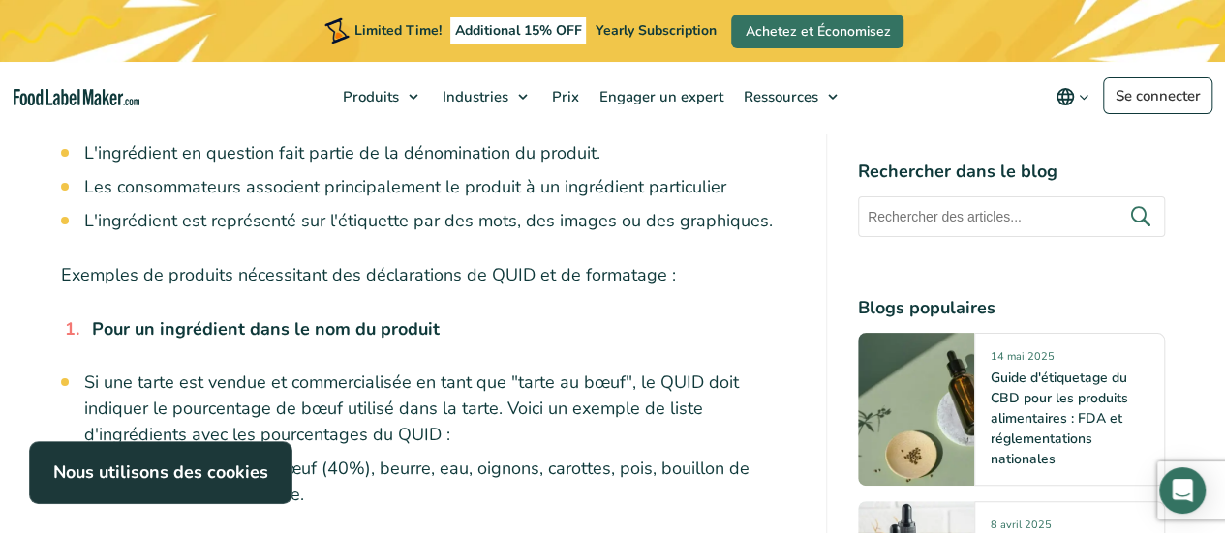
scroll to position [3708, 0]
